Goal: Task Accomplishment & Management: Manage account settings

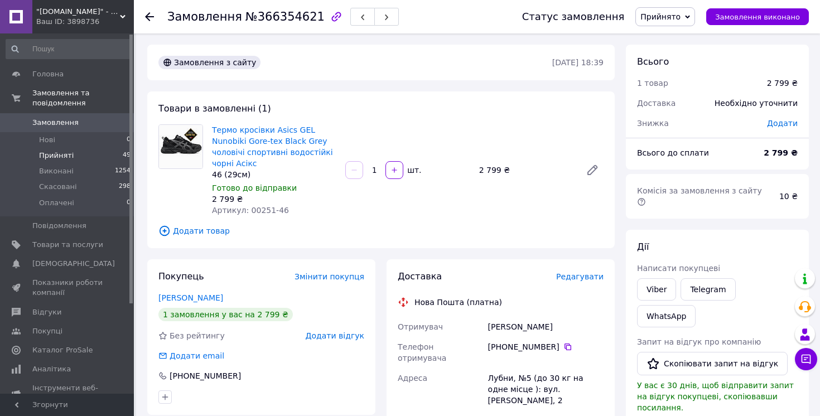
click at [60, 158] on span "Прийняті" at bounding box center [56, 156] width 35 height 10
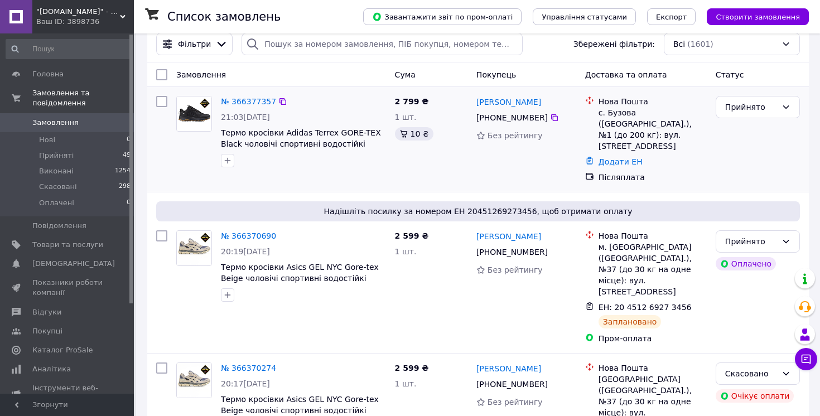
scroll to position [11, 0]
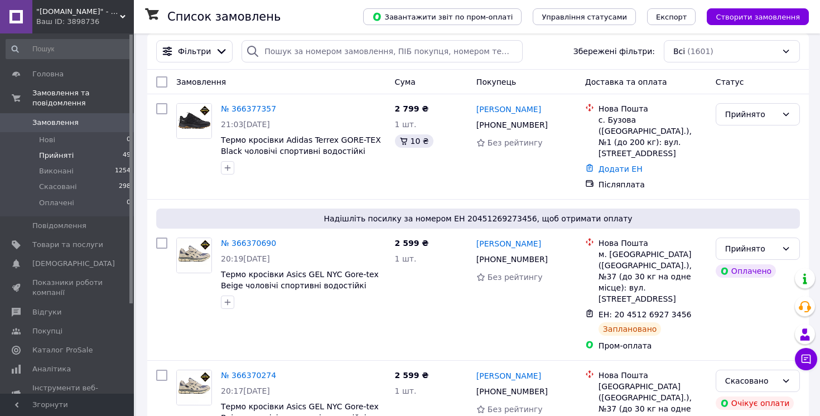
click at [52, 156] on span "Прийняті" at bounding box center [56, 156] width 35 height 10
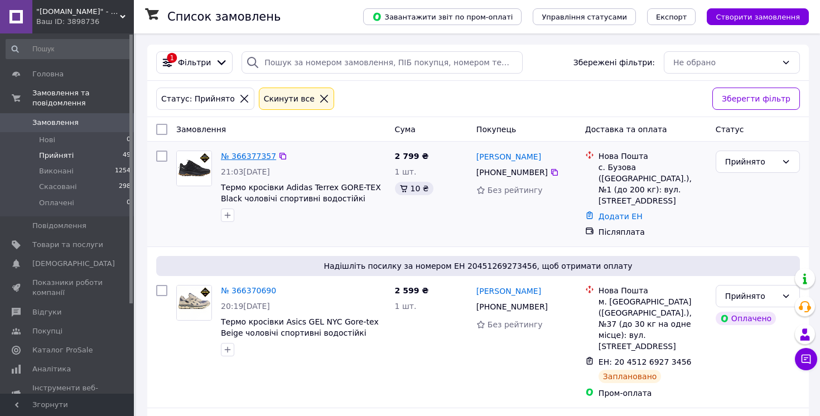
click at [245, 155] on link "№ 366377357" at bounding box center [248, 156] width 55 height 9
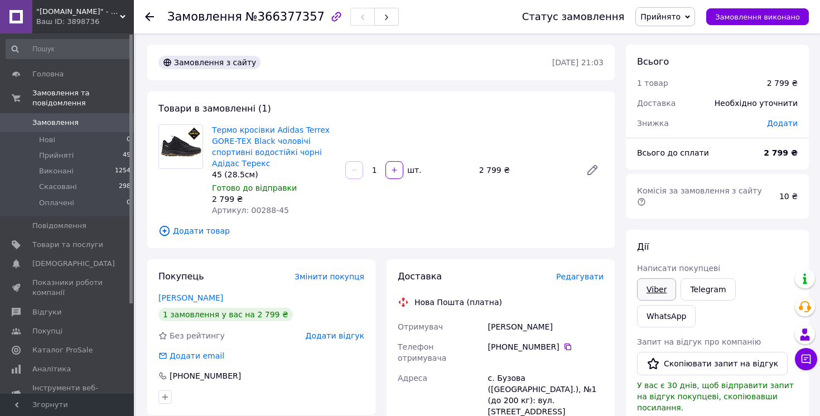
click at [660, 278] on link "Viber" at bounding box center [656, 289] width 39 height 22
click at [191, 298] on link "Наумов Микола" at bounding box center [190, 297] width 65 height 9
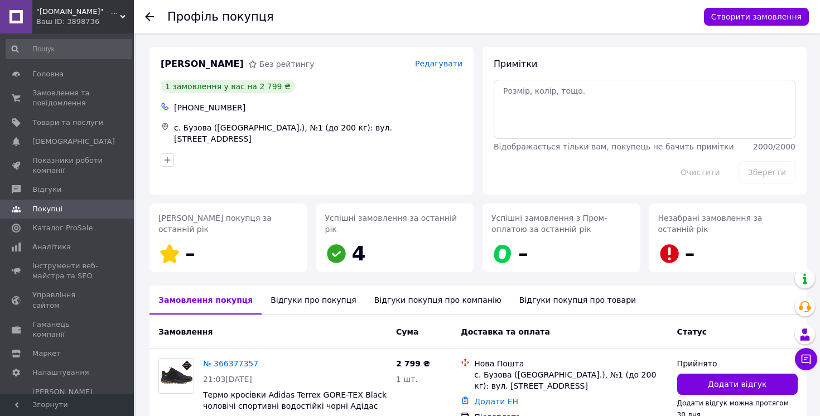
click at [294, 302] on div "Відгуки про покупця" at bounding box center [313, 300] width 103 height 29
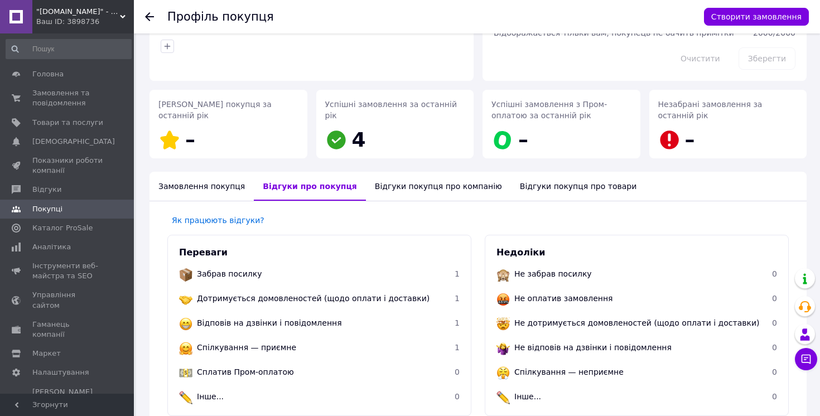
scroll to position [36, 0]
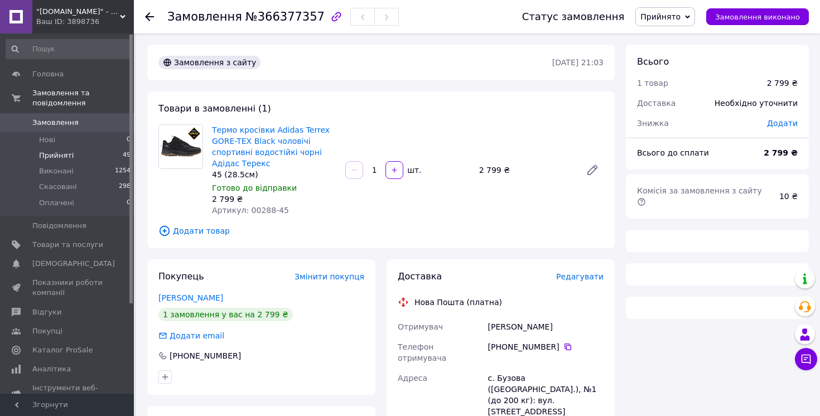
click at [55, 158] on span "Прийняті" at bounding box center [56, 156] width 35 height 10
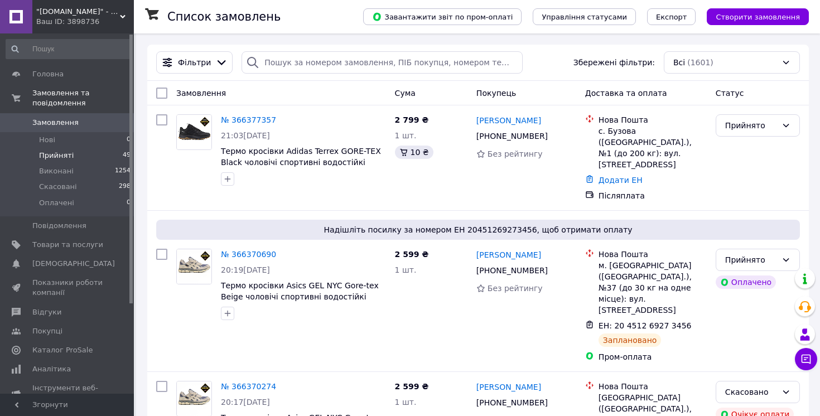
click at [61, 158] on span "Прийняті" at bounding box center [56, 156] width 35 height 10
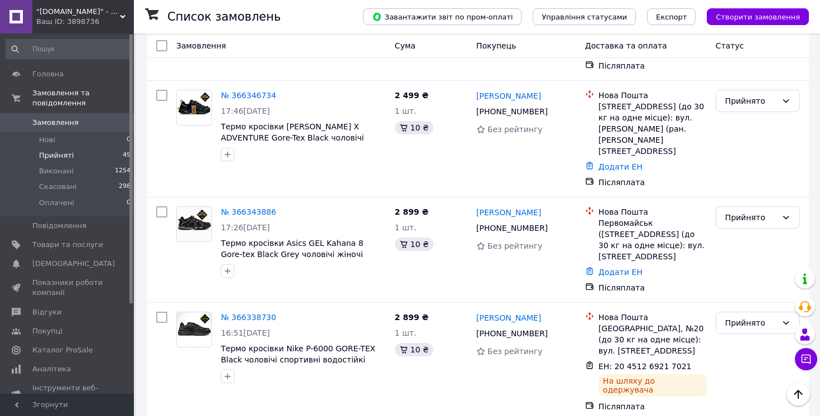
scroll to position [530, 0]
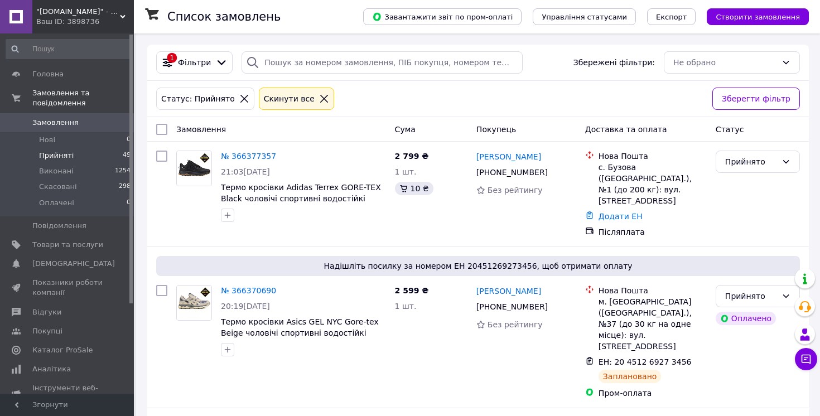
click at [68, 156] on span "Прийняті" at bounding box center [56, 156] width 35 height 10
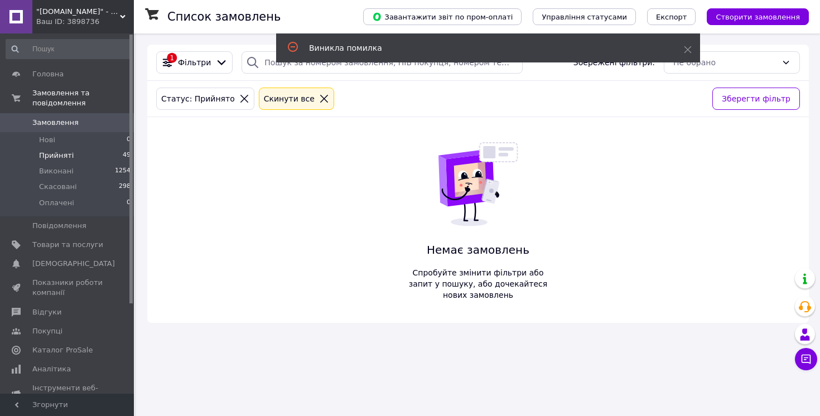
click at [71, 154] on li "Прийняті 49" at bounding box center [68, 156] width 137 height 16
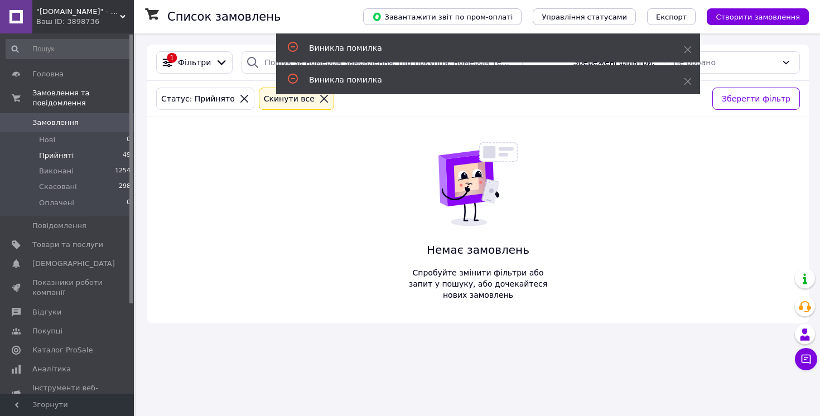
click at [51, 148] on li "Прийняті 49" at bounding box center [68, 156] width 137 height 16
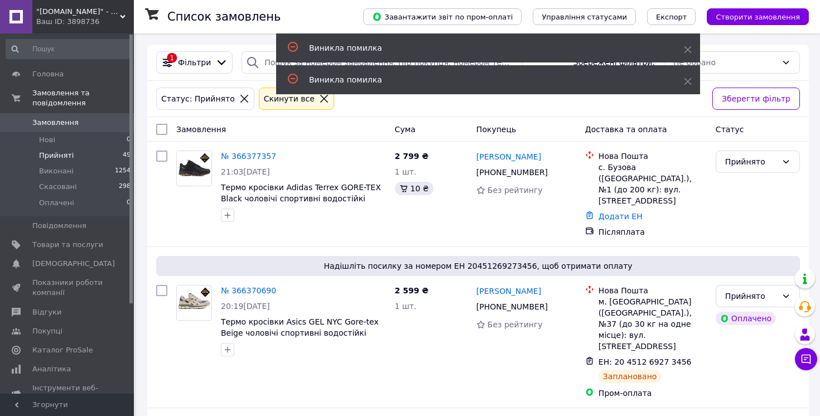
click at [56, 157] on span "Прийняті" at bounding box center [56, 156] width 35 height 10
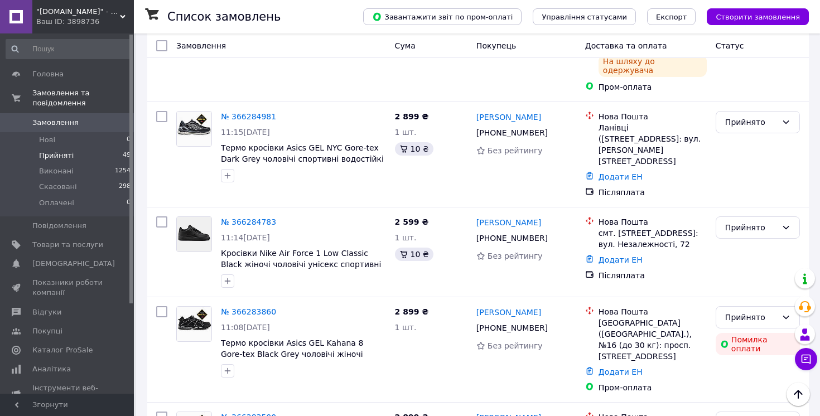
scroll to position [1840, 0]
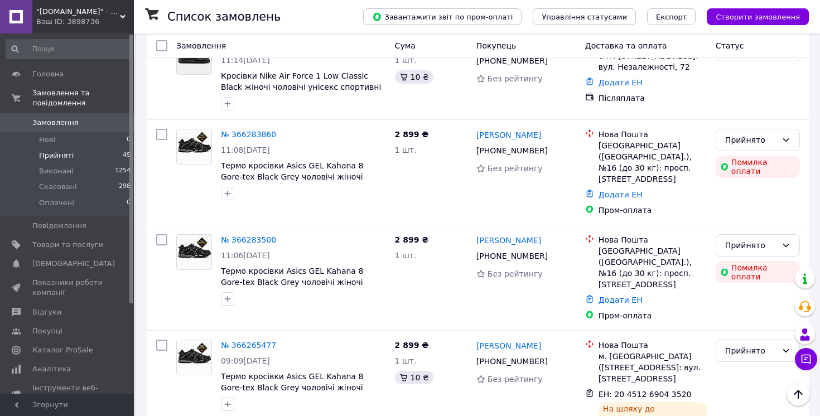
click at [335, 351] on li "по 50 позицій" at bounding box center [339, 349] width 83 height 20
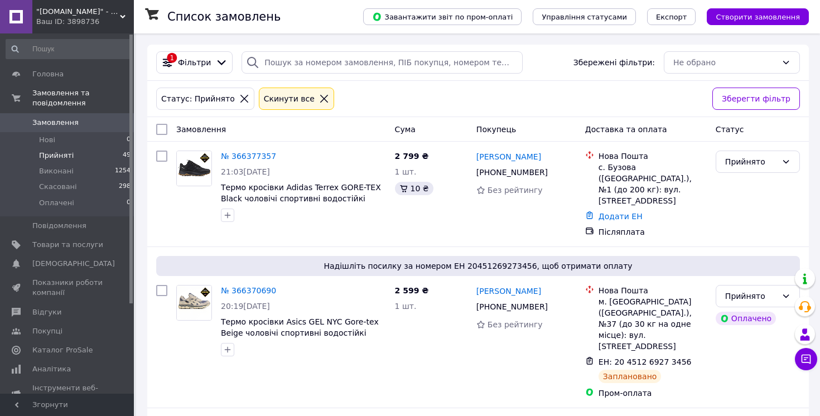
click at [47, 161] on span "Прийняті" at bounding box center [56, 156] width 35 height 10
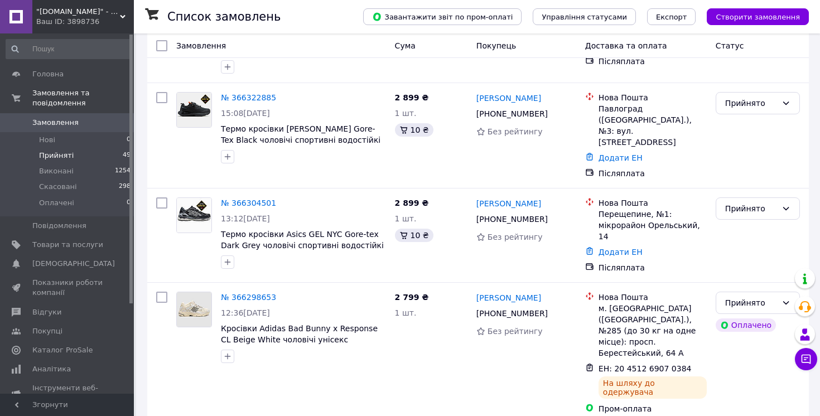
scroll to position [1293, 0]
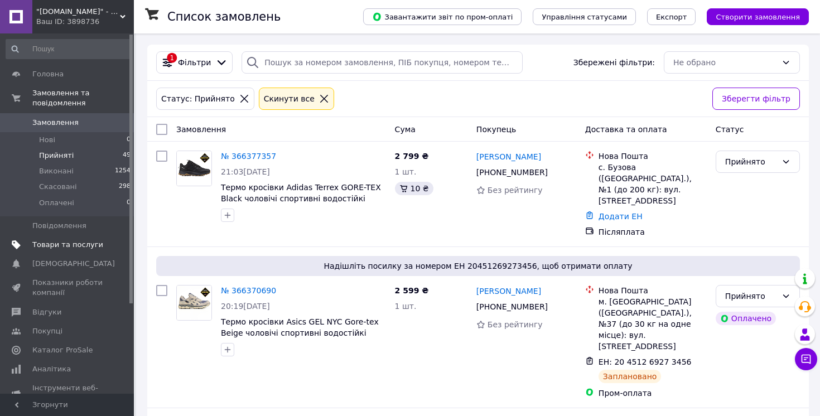
click at [65, 248] on span "Товари та послуги" at bounding box center [67, 245] width 71 height 10
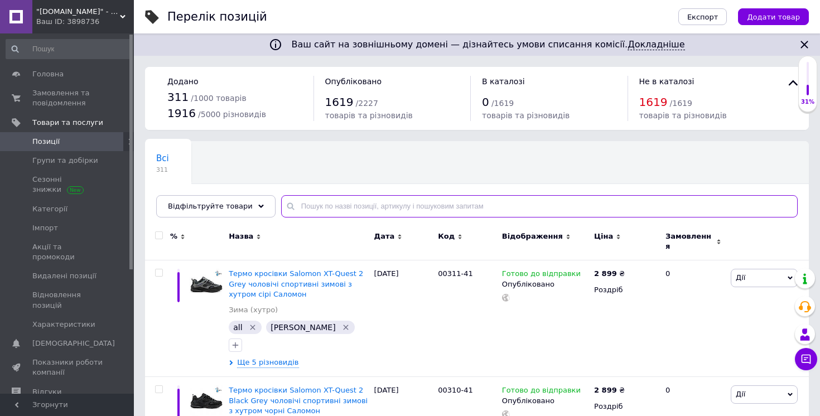
click at [308, 202] on input "text" at bounding box center [539, 206] width 516 height 22
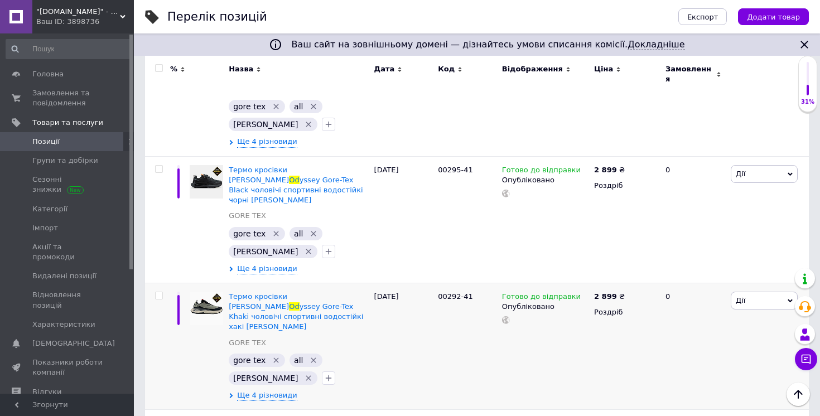
scroll to position [431, 0]
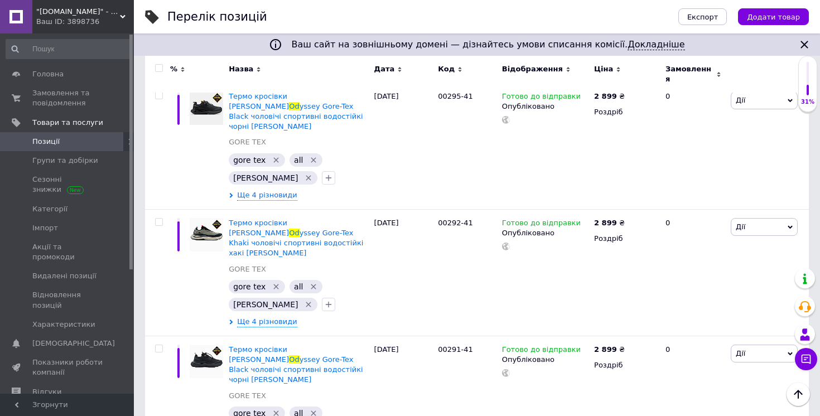
click at [56, 141] on span "Позиції" at bounding box center [45, 142] width 27 height 10
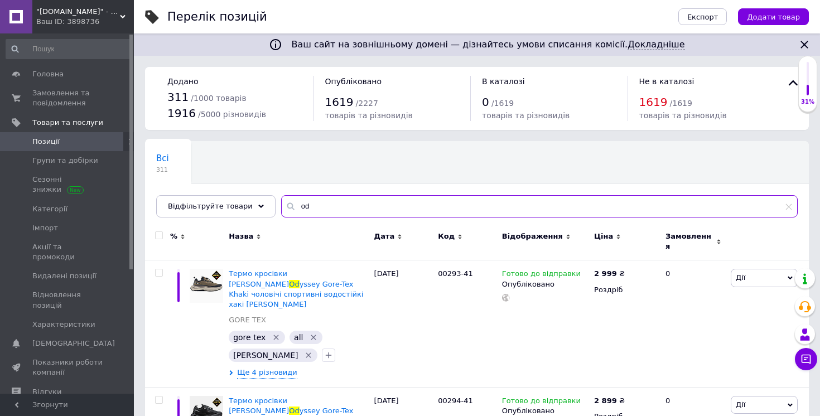
drag, startPoint x: 307, startPoint y: 206, endPoint x: 292, endPoint y: 205, distance: 14.6
click at [292, 205] on input "od" at bounding box center [539, 206] width 516 height 22
type input "s"
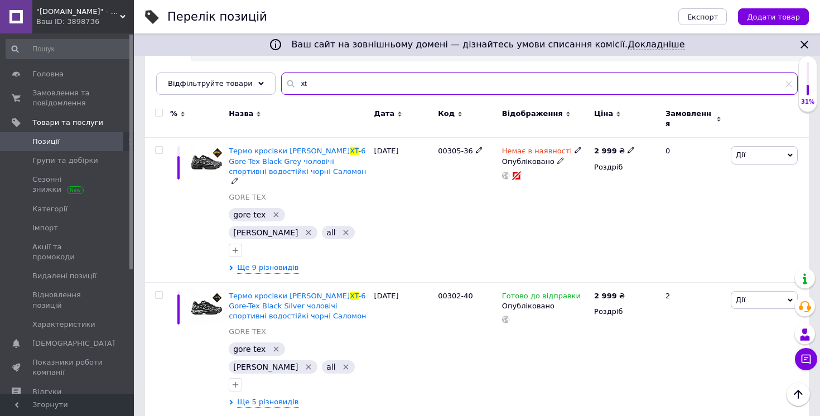
scroll to position [212, 0]
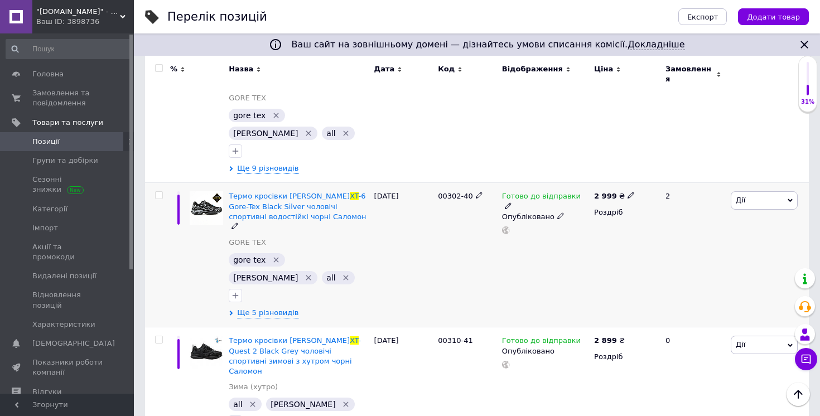
type input "xt"
click at [742, 196] on span "Дії" at bounding box center [740, 200] width 9 height 8
click at [698, 245] on li "Копіювати" at bounding box center [723, 253] width 148 height 16
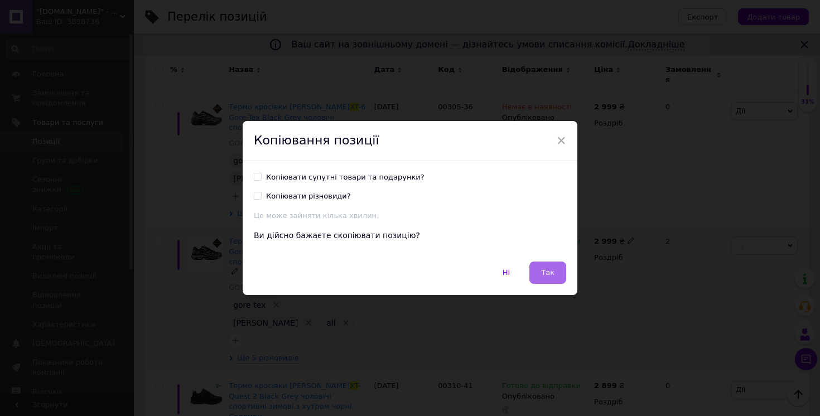
click at [548, 272] on span "Так" at bounding box center [547, 272] width 13 height 8
